Goal: Task Accomplishment & Management: Use online tool/utility

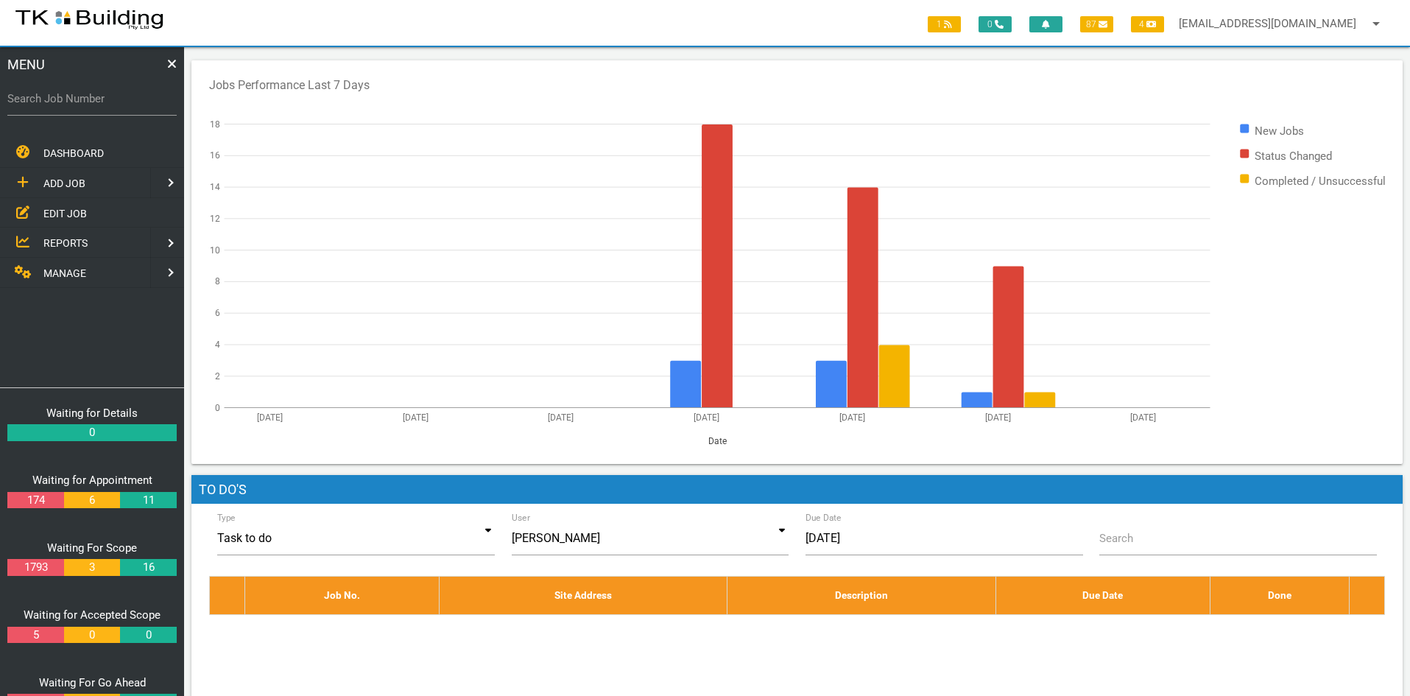
click at [55, 214] on span "EDIT JOB" at bounding box center [64, 213] width 43 height 12
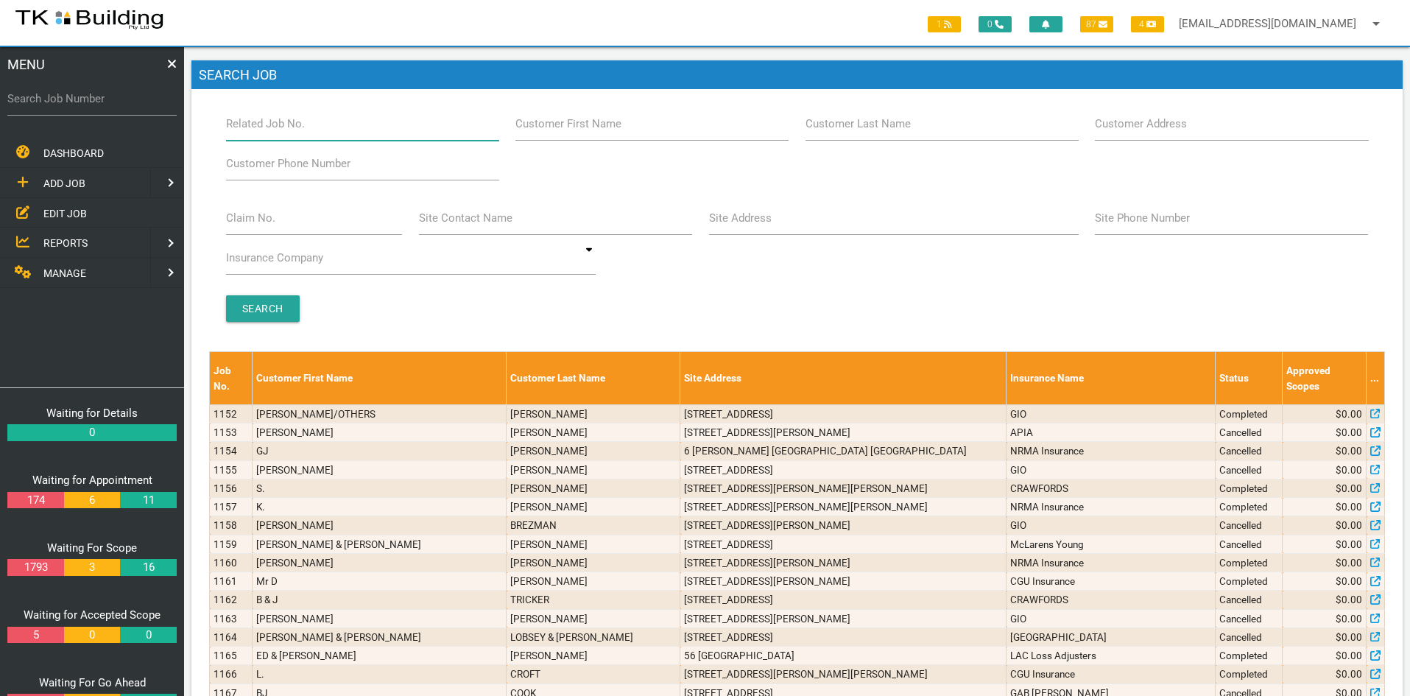
click at [317, 132] on input "Related Job No." at bounding box center [362, 124] width 273 height 34
type input "27751"
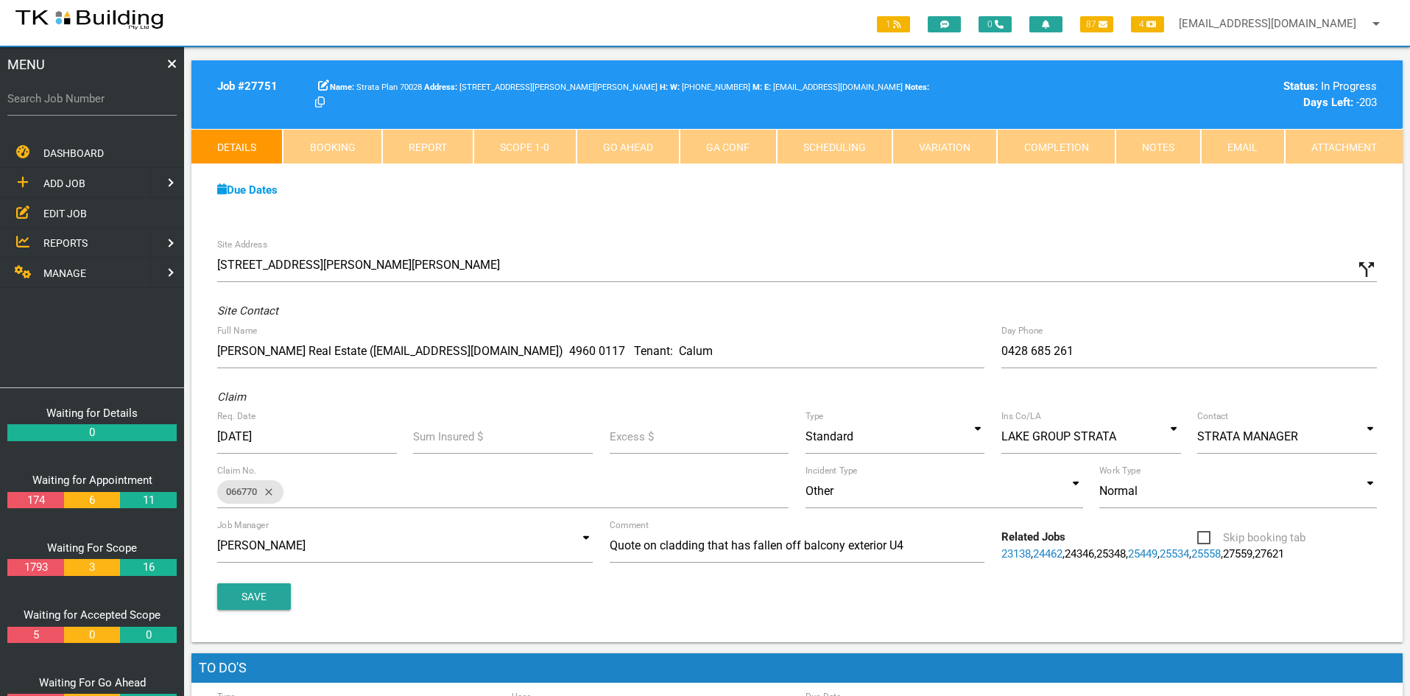
click at [812, 236] on div "Site Address [STREET_ADDRESS][PERSON_NAME] call_split Custom Address Street No.…" at bounding box center [797, 437] width 1212 height 412
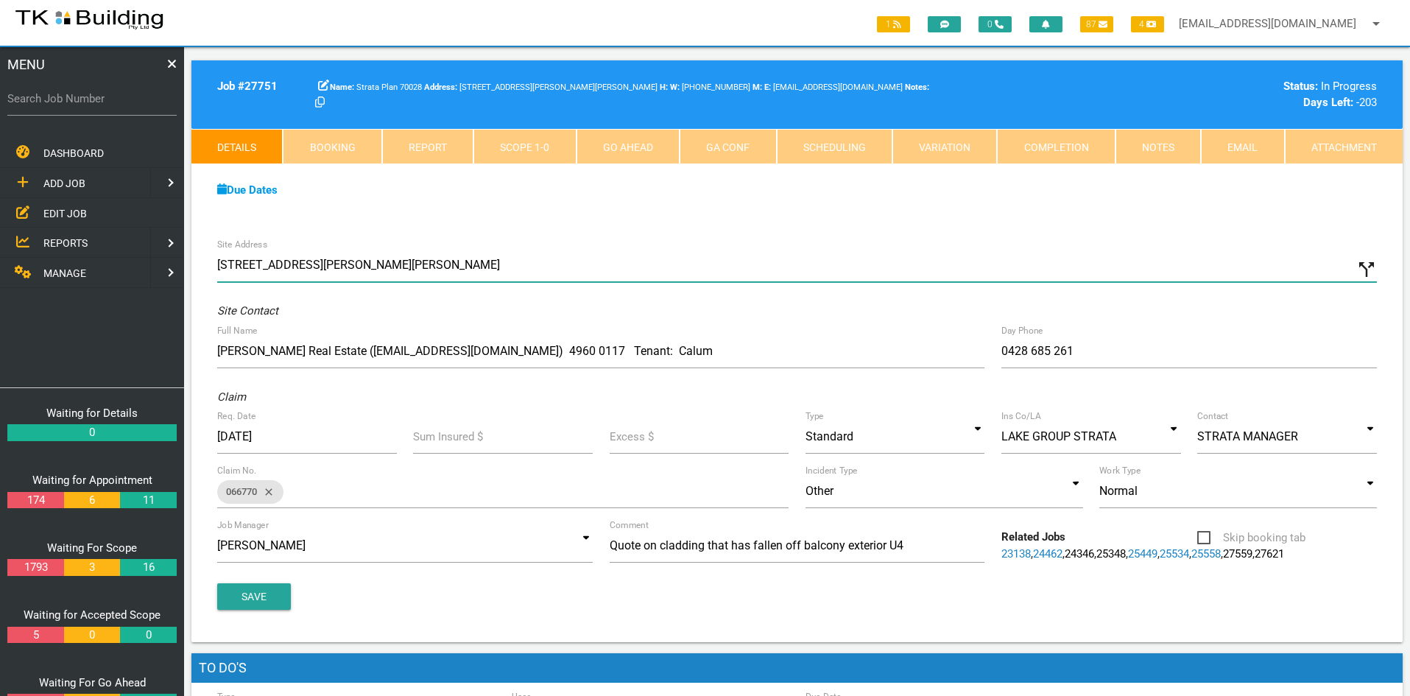
click at [811, 248] on input "[STREET_ADDRESS][PERSON_NAME][PERSON_NAME]" at bounding box center [797, 265] width 1160 height 34
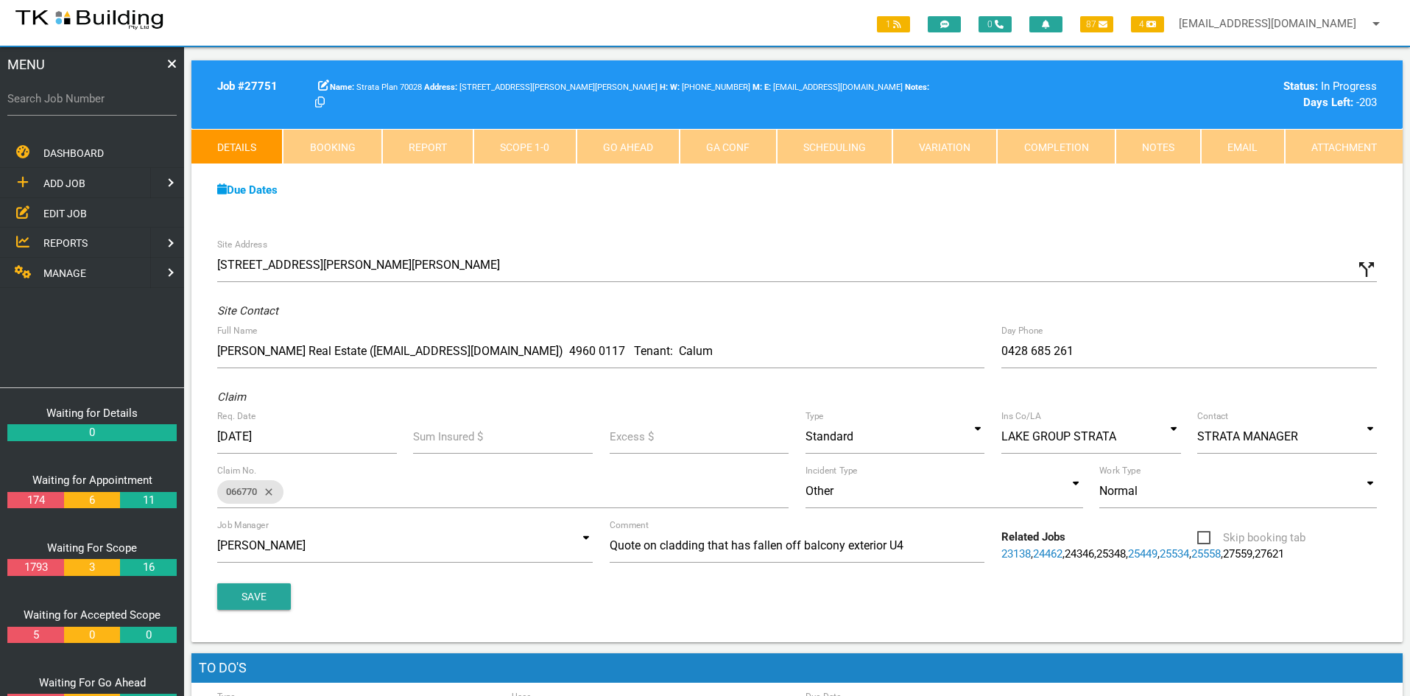
click at [1141, 152] on link "Notes" at bounding box center [1158, 146] width 85 height 35
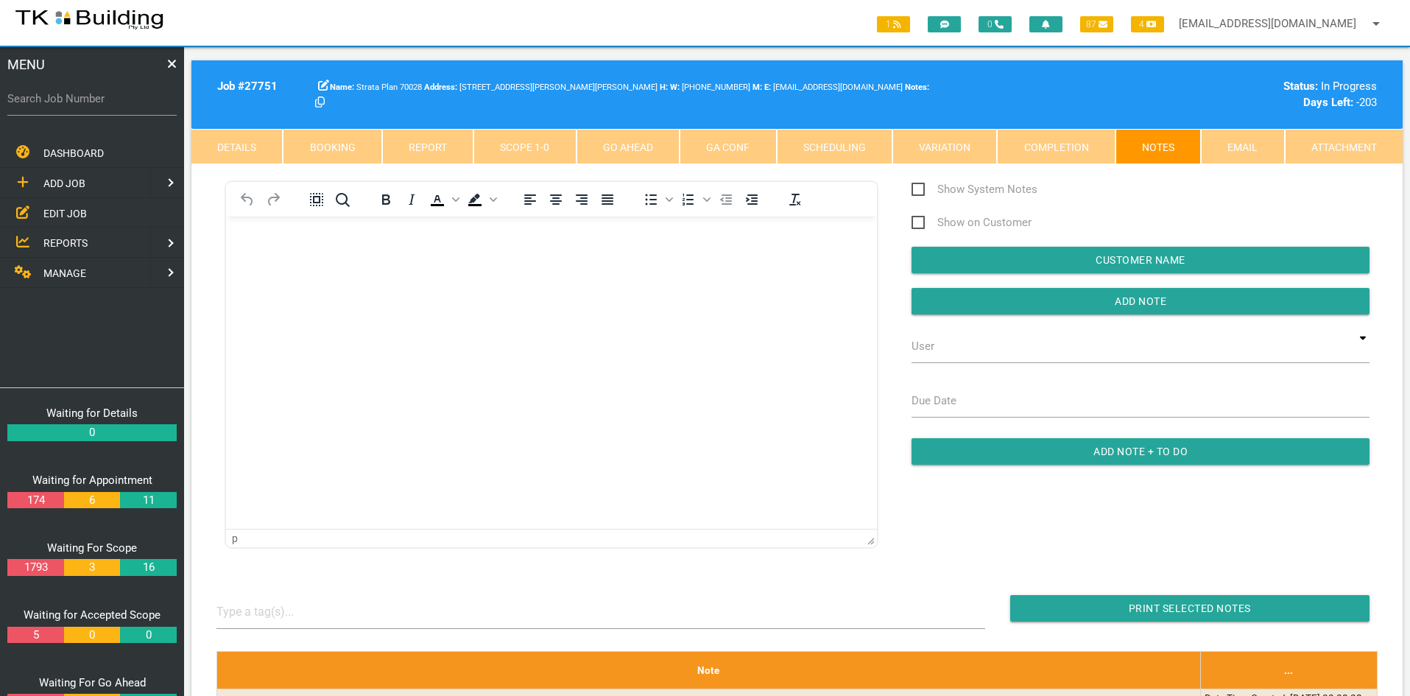
click at [622, 284] on html at bounding box center [551, 250] width 651 height 67
